Goal: Information Seeking & Learning: Find specific fact

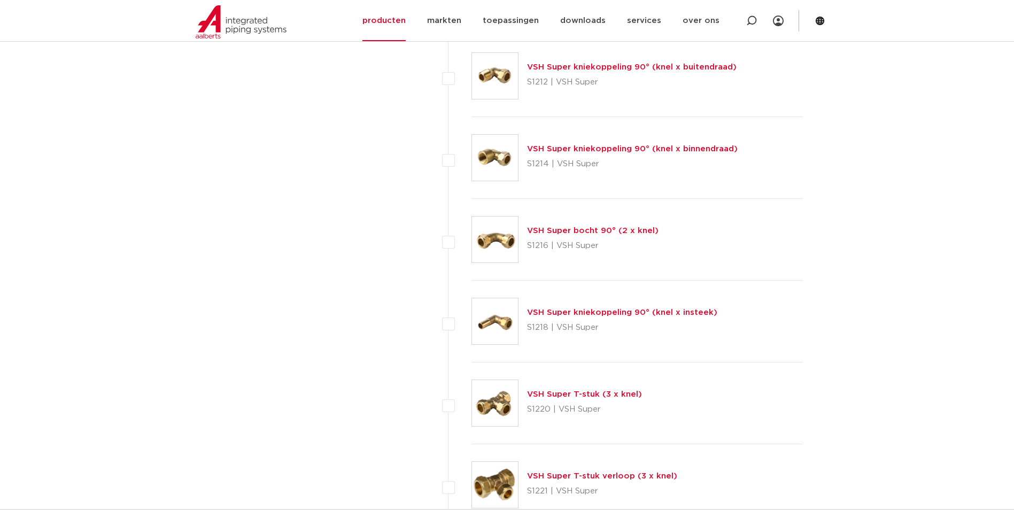
scroll to position [1176, 0]
click at [579, 318] on link "VSH Super kniekoppeling 90° (knel x insteek)" at bounding box center [622, 314] width 190 height 8
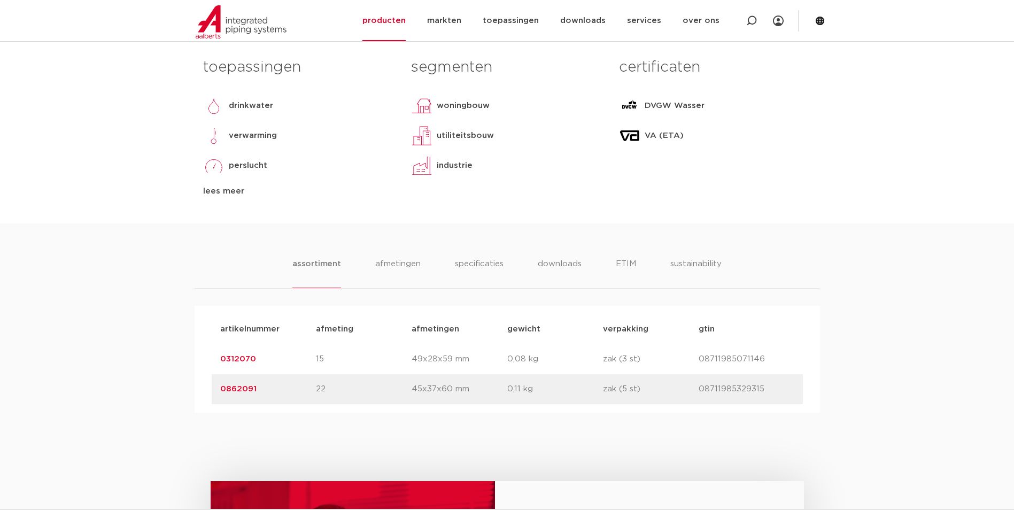
scroll to position [641, 0]
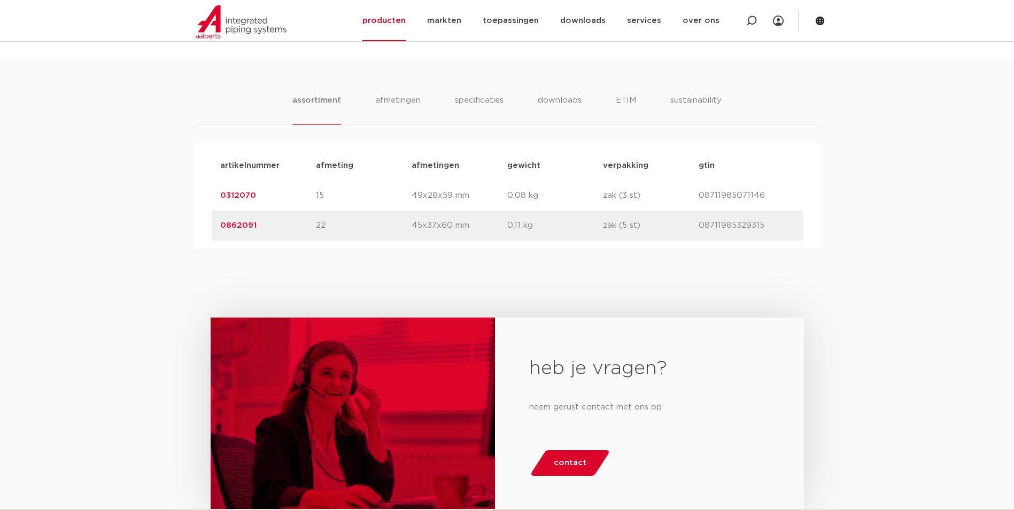
click at [246, 196] on link "0312070" at bounding box center [238, 195] width 36 height 8
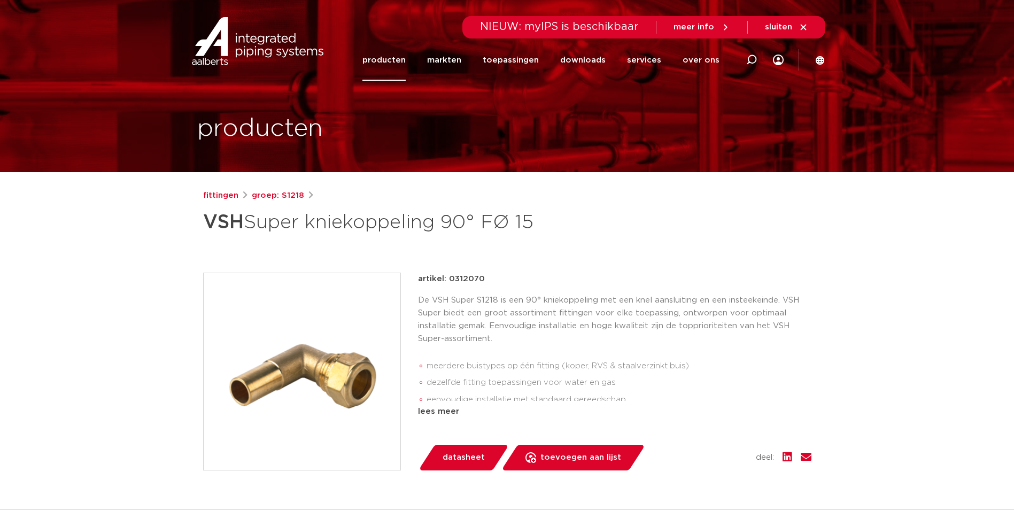
click at [463, 276] on p "artikel: 0312070" at bounding box center [451, 279] width 67 height 13
copy p "0312070"
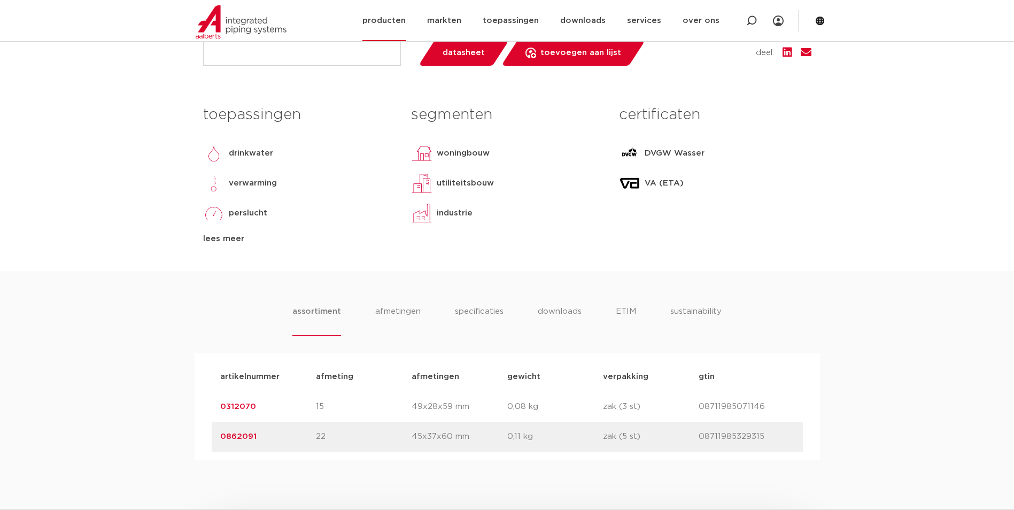
scroll to position [428, 0]
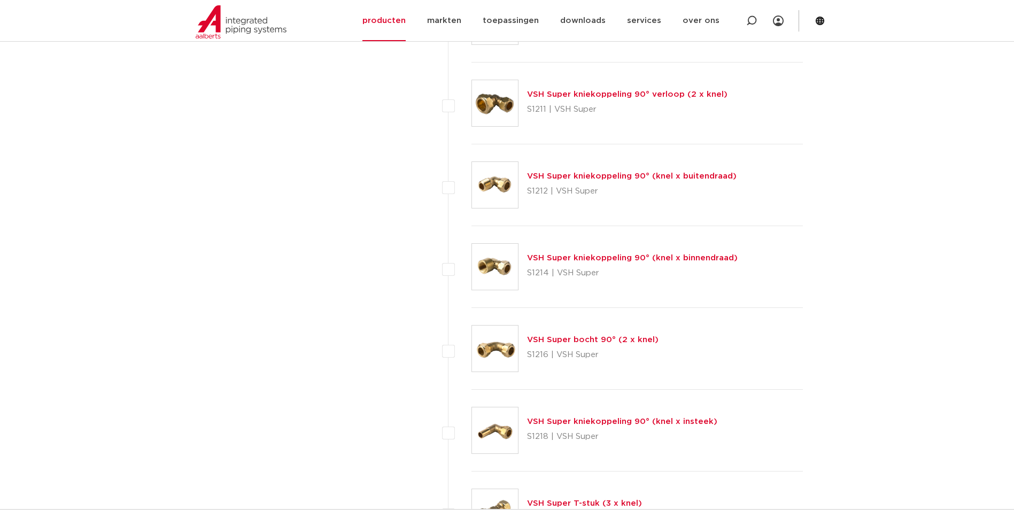
scroll to position [1069, 0]
click at [552, 259] on link "VSH Super kniekoppeling 90° (knel x binnendraad)" at bounding box center [632, 257] width 211 height 8
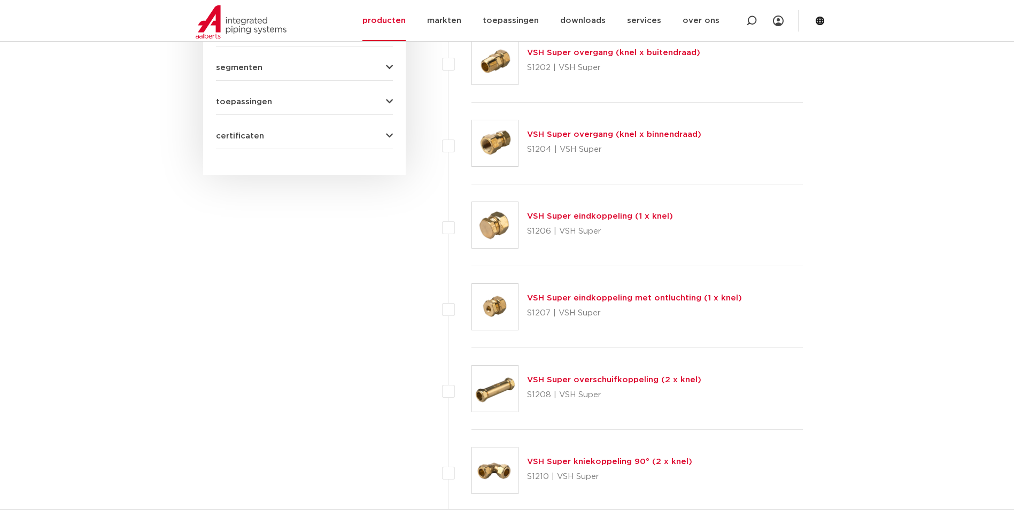
scroll to position [802, 0]
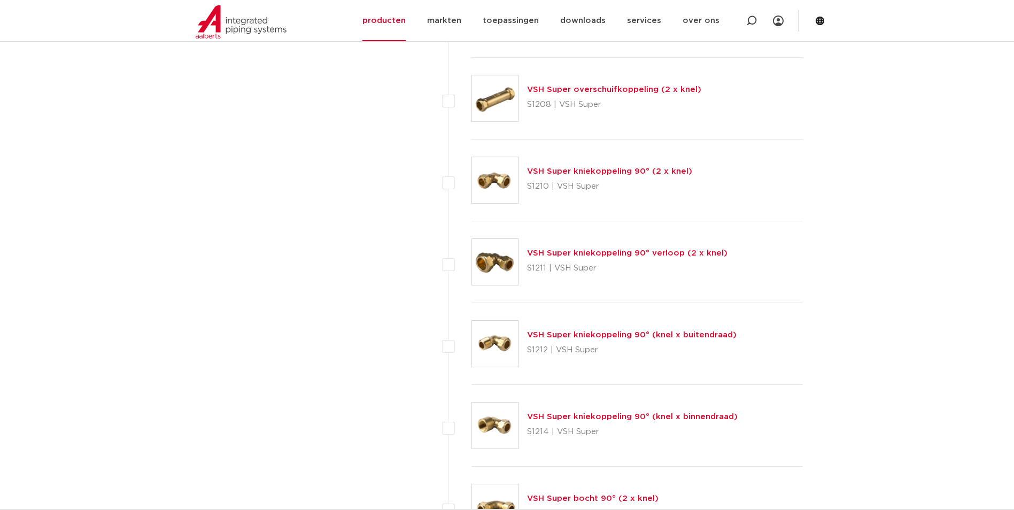
scroll to position [962, 0]
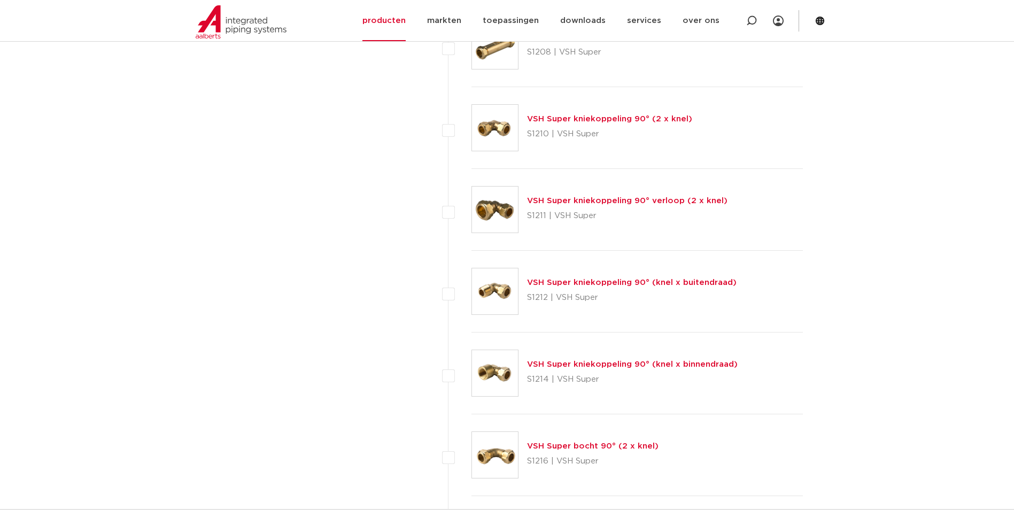
click at [571, 282] on link "VSH Super kniekoppeling 90° (knel x buitendraad)" at bounding box center [632, 282] width 210 height 8
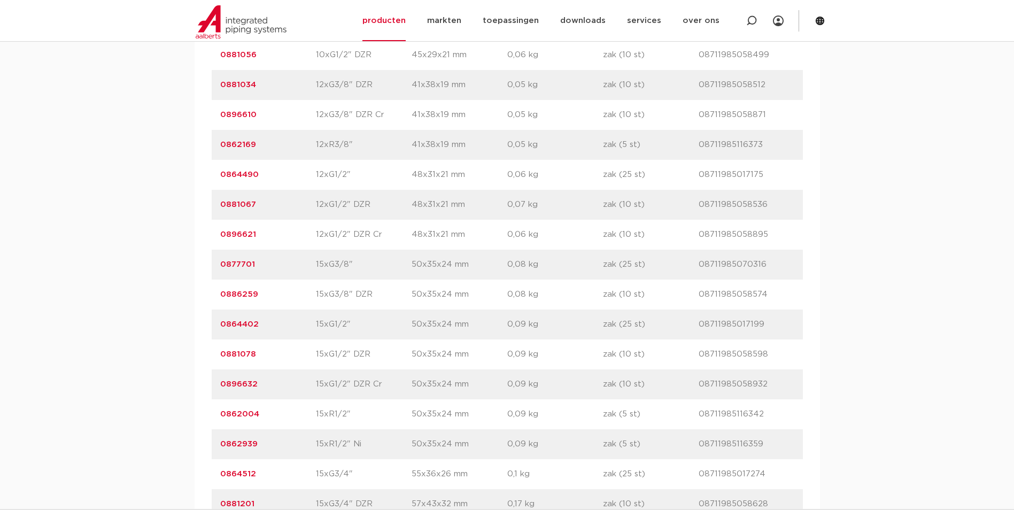
scroll to position [962, 0]
click at [241, 352] on link "0864512" at bounding box center [238, 354] width 36 height 8
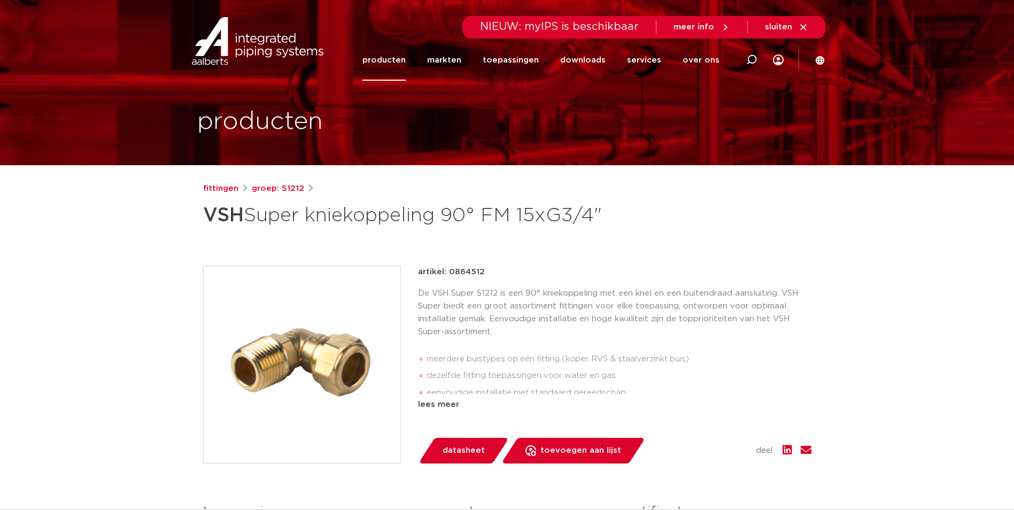
scroll to position [160, 0]
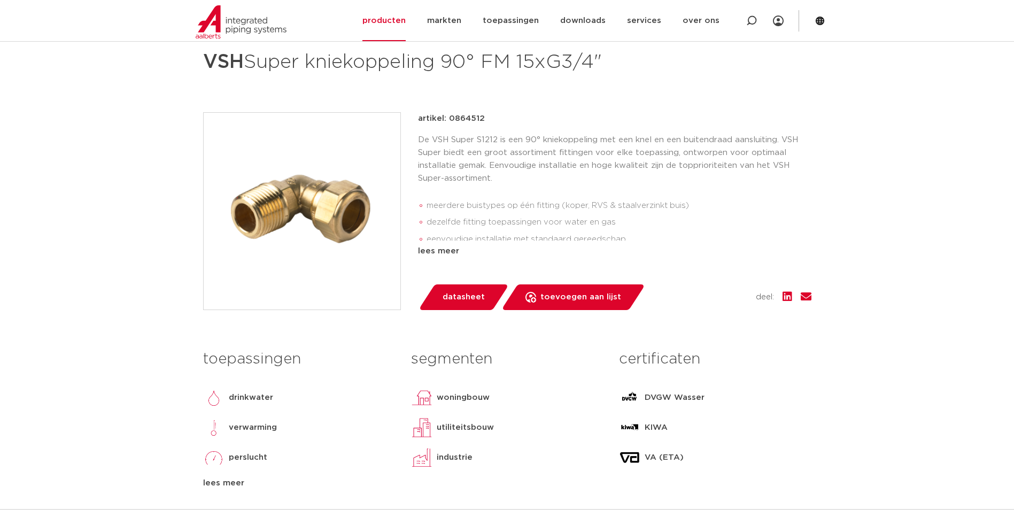
click at [463, 125] on p "artikel: 0864512" at bounding box center [451, 118] width 67 height 13
copy p "0864512"
